Goal: Find specific page/section: Find specific page/section

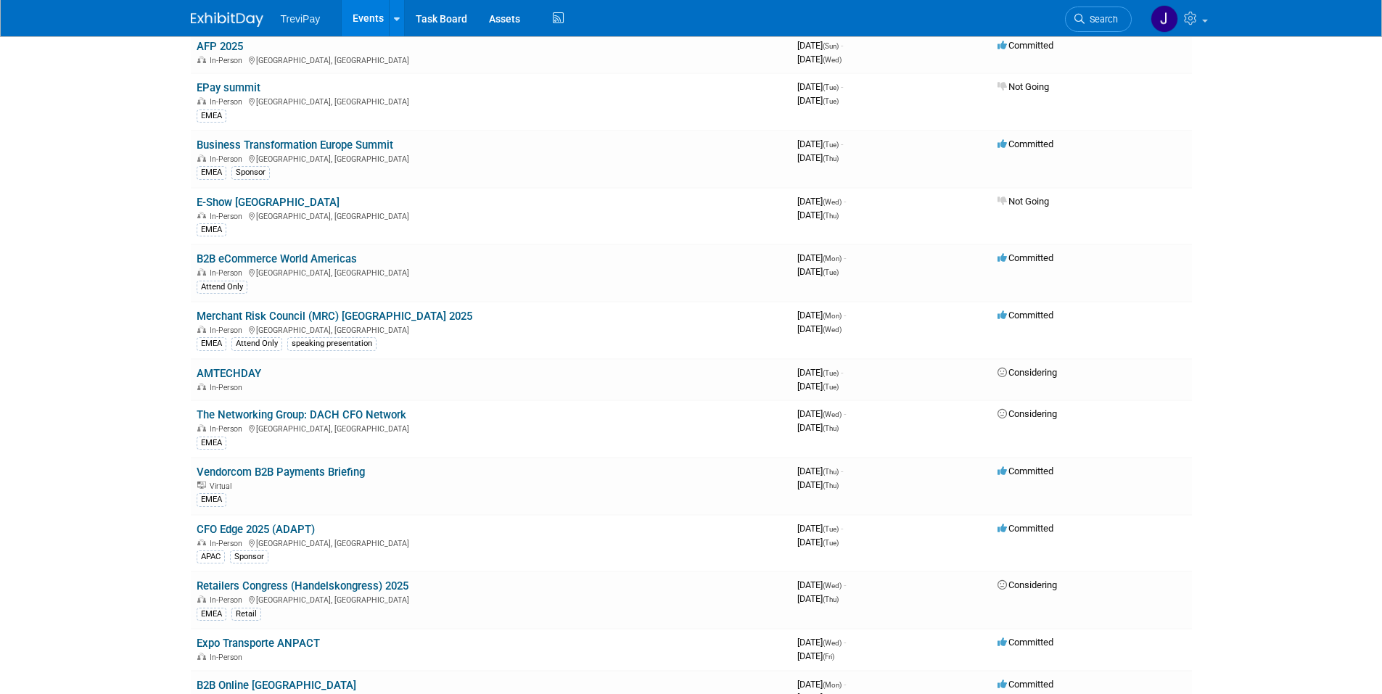
scroll to position [653, 0]
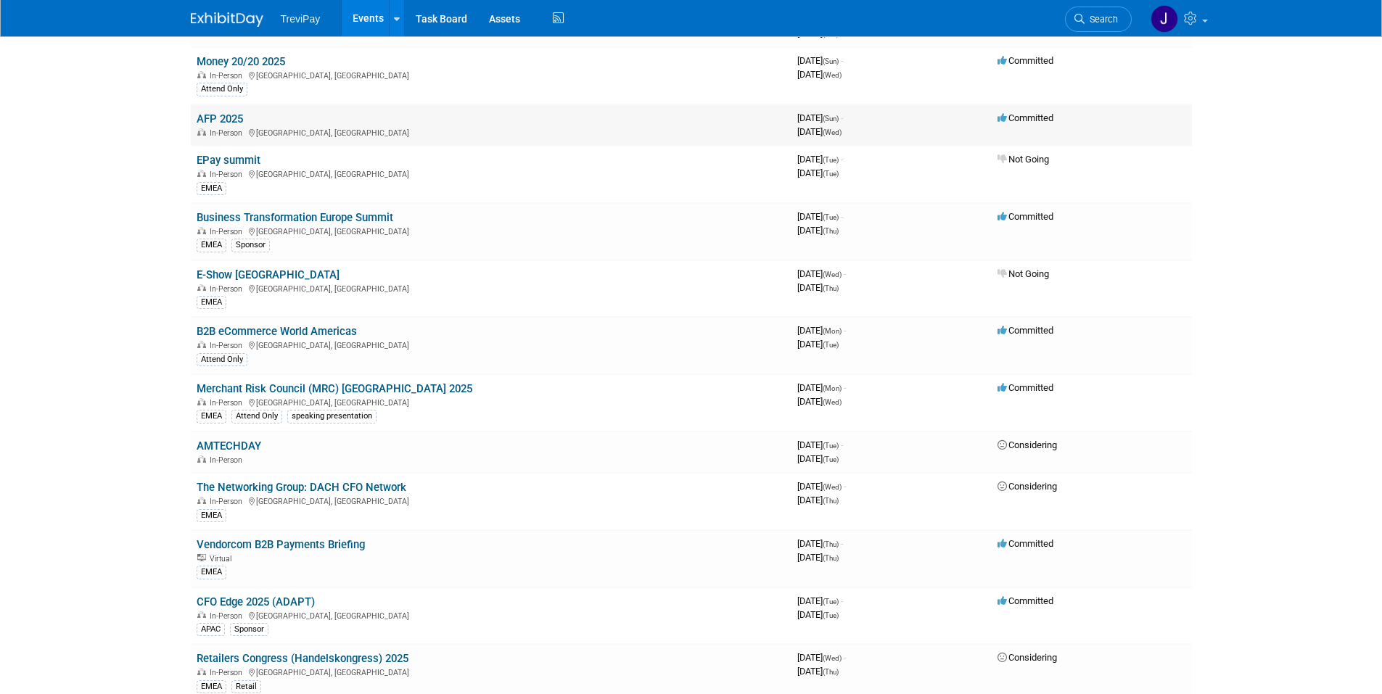
click at [228, 119] on link "AFP 2025" at bounding box center [220, 118] width 46 height 13
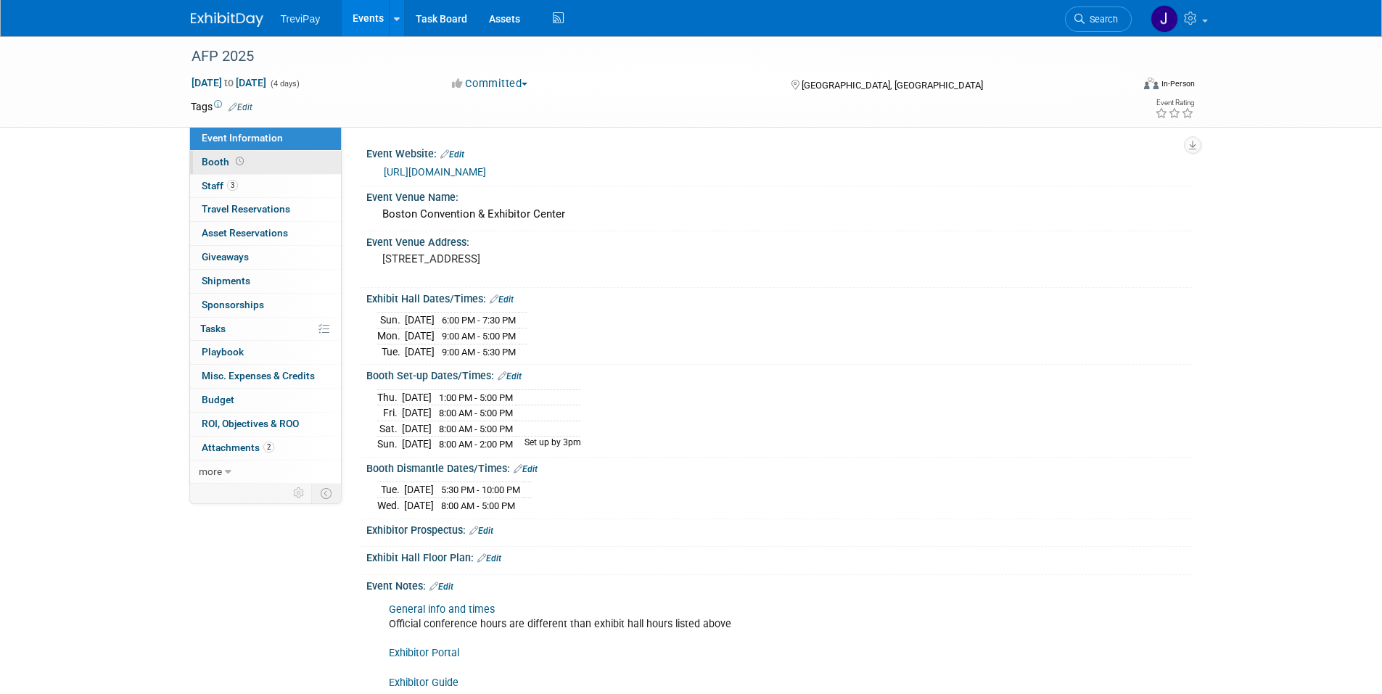
click at [216, 160] on span "Booth" at bounding box center [224, 162] width 45 height 12
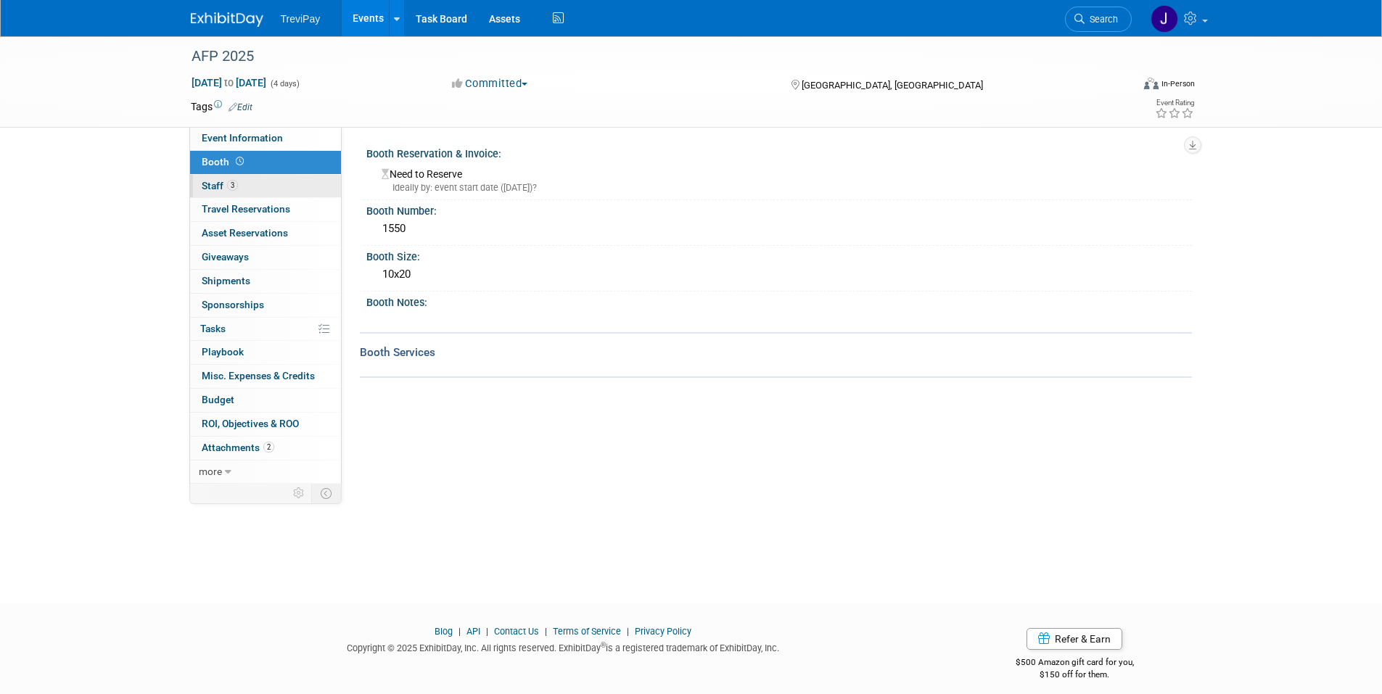
click at [213, 187] on span "Staff 3" at bounding box center [220, 186] width 36 height 12
